Goal: Navigation & Orientation: Find specific page/section

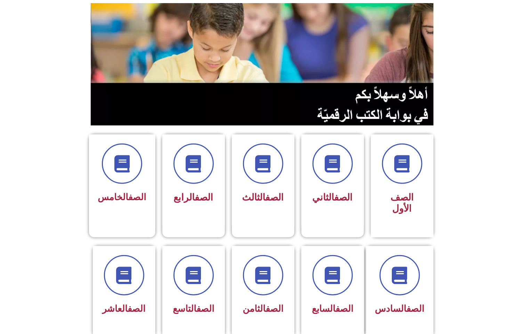
scroll to position [67, 0]
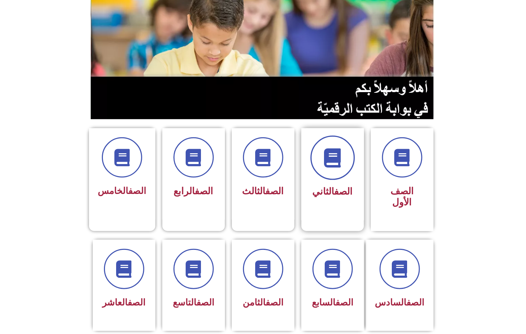
click at [336, 166] on icon at bounding box center [332, 157] width 19 height 19
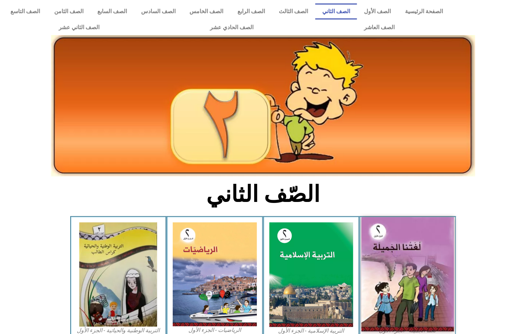
click at [395, 268] on img at bounding box center [407, 274] width 92 height 114
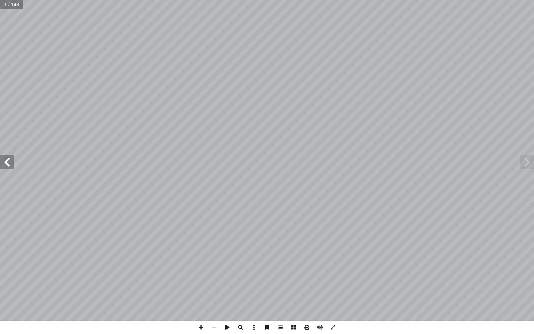
click at [11, 159] on span at bounding box center [7, 162] width 14 height 14
click at [12, 159] on span at bounding box center [7, 162] width 14 height 14
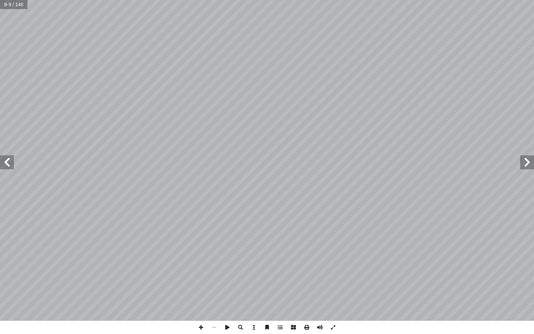
click at [7, 158] on span at bounding box center [7, 162] width 14 height 14
click at [7, 157] on span at bounding box center [7, 162] width 14 height 14
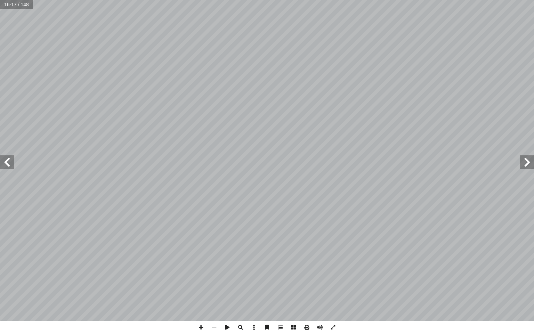
click at [7, 157] on span at bounding box center [7, 162] width 14 height 14
click at [533, 159] on span at bounding box center [527, 162] width 14 height 14
click at [201, 323] on span at bounding box center [200, 327] width 13 height 13
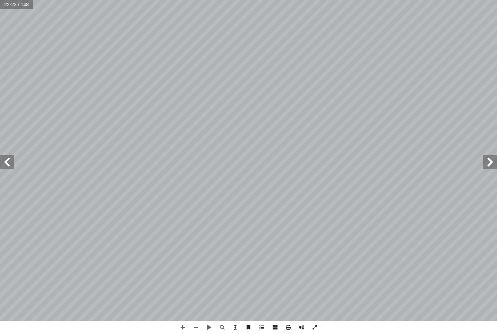
click at [8, 158] on span at bounding box center [7, 162] width 14 height 14
click at [5, 158] on span at bounding box center [7, 162] width 14 height 14
click at [0, 63] on html "الصفحة الرئيسية الصف الأول الصف الثاني الصف الثالث الصف الرابع الصف الخامس الصف…" at bounding box center [248, 31] width 497 height 63
